Goal: Task Accomplishment & Management: Use online tool/utility

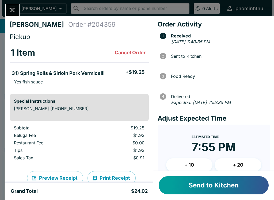
click at [214, 185] on button "Send to Kitchen" at bounding box center [214, 185] width 110 height 18
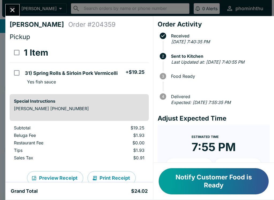
click at [213, 183] on button "Notify Customer Food is Ready" at bounding box center [214, 181] width 110 height 26
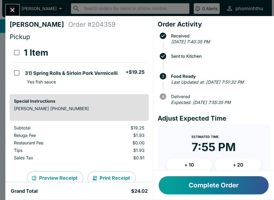
click at [229, 191] on button "Complete Order" at bounding box center [214, 185] width 110 height 18
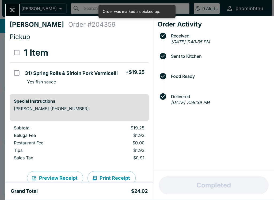
click at [14, 15] on button "Close" at bounding box center [13, 10] width 14 height 12
click at [16, 16] on div "Pho Minh Thu ​ ​ 0 Alerts phominhthu" at bounding box center [137, 8] width 270 height 17
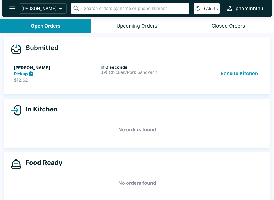
click at [50, 111] on h4 "In Kitchen" at bounding box center [39, 109] width 36 height 8
click at [236, 77] on button "Send to Kitchen" at bounding box center [239, 74] width 42 height 18
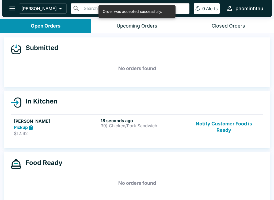
click at [223, 128] on button "Notify Customer Food is Ready" at bounding box center [224, 127] width 73 height 18
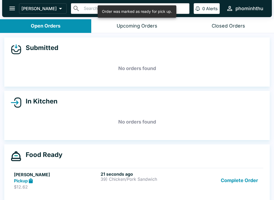
click at [157, 10] on div "Order was marked as ready for pick up." at bounding box center [137, 11] width 70 height 9
click at [41, 103] on h4 "In Kitchen" at bounding box center [39, 101] width 36 height 8
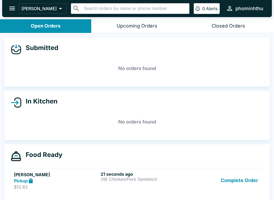
click at [130, 180] on p "39) Chicken/Pork Sandwich" at bounding box center [143, 179] width 85 height 5
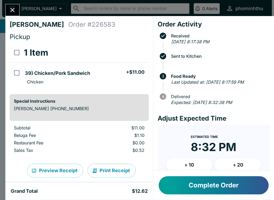
click at [243, 163] on button "+ 20" at bounding box center [238, 164] width 47 height 13
click at [213, 186] on button "Complete Order" at bounding box center [214, 185] width 110 height 18
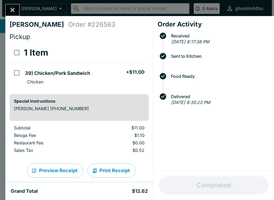
click at [10, 9] on icon "Close" at bounding box center [12, 9] width 7 height 7
